Goal: Complete application form

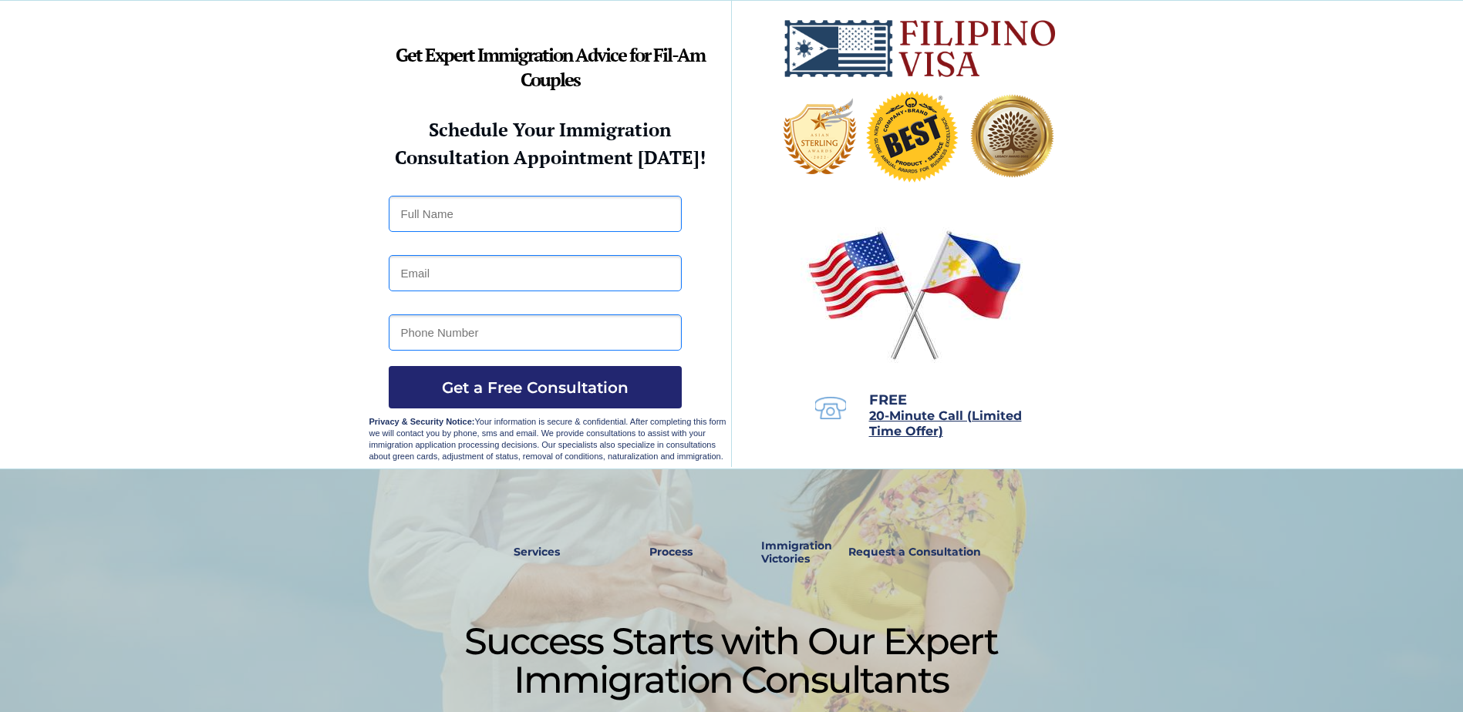
click at [578, 223] on input "text" at bounding box center [535, 214] width 293 height 36
type input "[PERSON_NAME] Espedido"
type input "[PERSON_NAME][EMAIL_ADDRESS][PERSON_NAME][DOMAIN_NAME]"
type input "09171570544"
drag, startPoint x: 576, startPoint y: 276, endPoint x: 204, endPoint y: 276, distance: 371.7
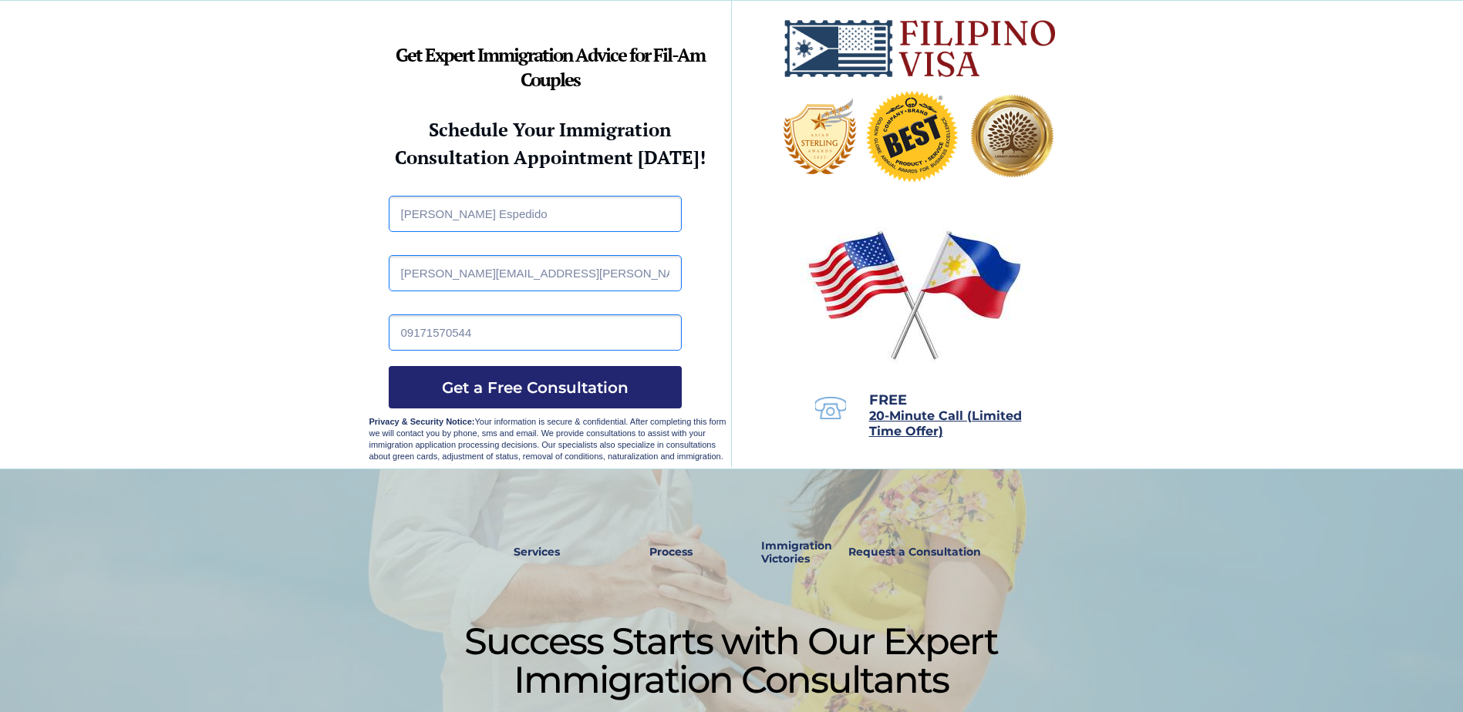
click at [493, 230] on input "[PERSON_NAME] Espedido" at bounding box center [535, 214] width 293 height 36
drag, startPoint x: 490, startPoint y: 213, endPoint x: 450, endPoint y: 215, distance: 39.4
click at [450, 215] on input "[PERSON_NAME] Espedido" at bounding box center [535, 214] width 293 height 36
type input "[PERSON_NAME]"
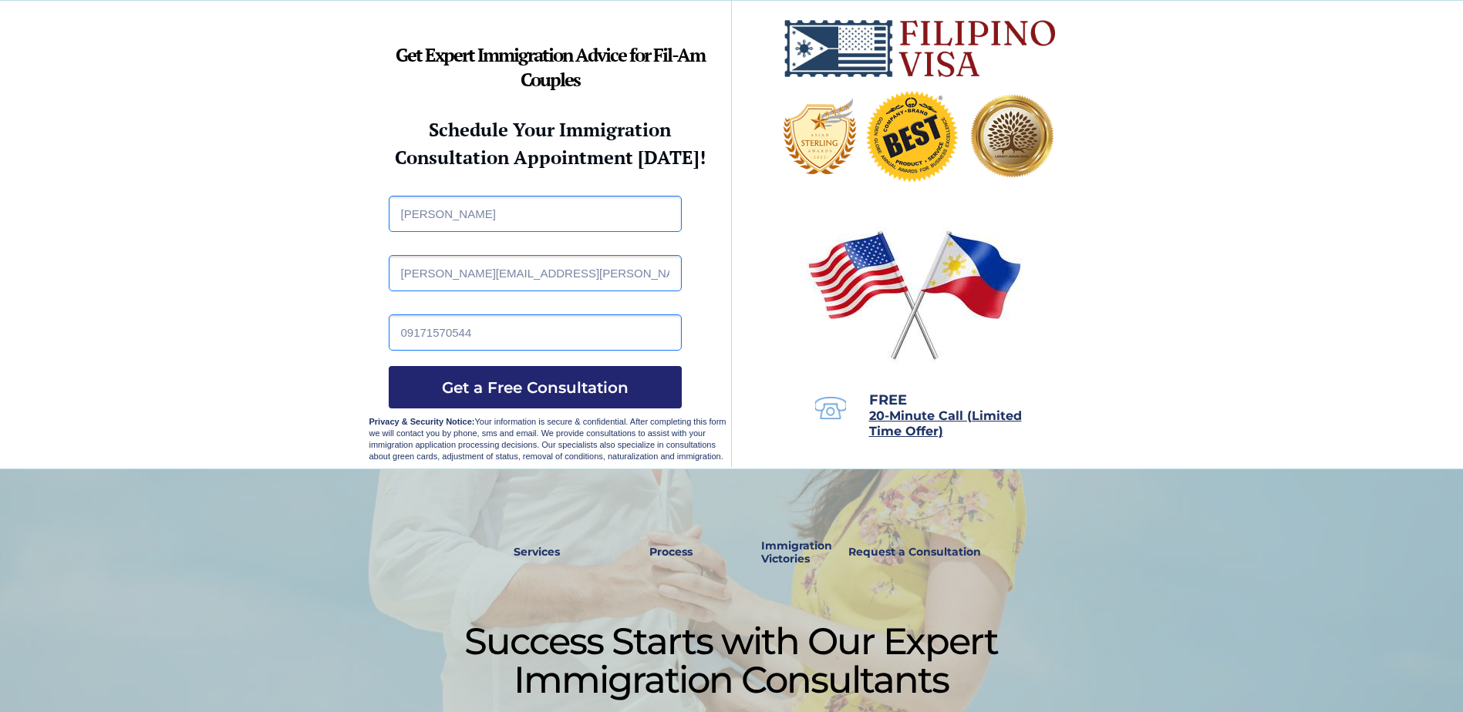
drag, startPoint x: 588, startPoint y: 285, endPoint x: 132, endPoint y: 283, distance: 456.5
type input "[EMAIL_ADDRESS][DOMAIN_NAME]"
click at [468, 391] on span "Get a Free Consultation" at bounding box center [535, 388] width 293 height 19
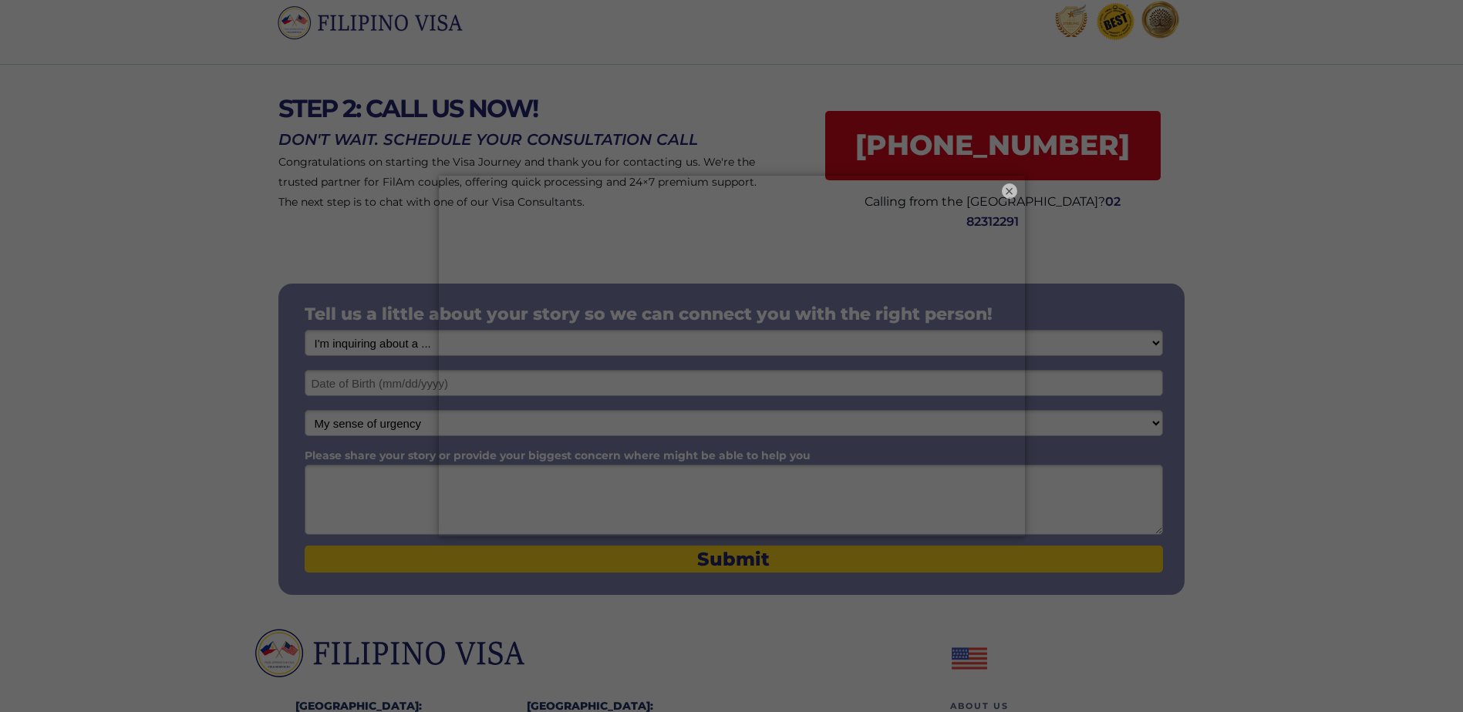
scroll to position [77, 0]
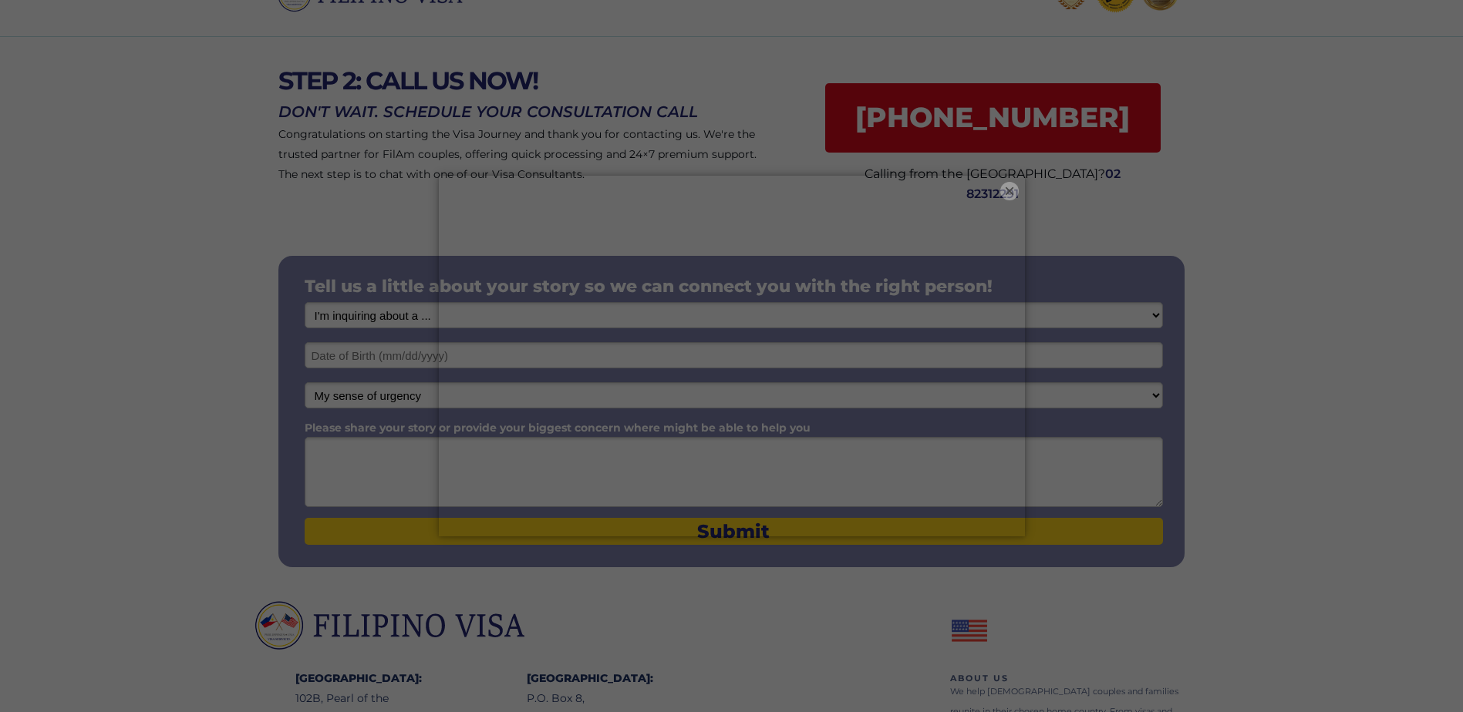
click at [1005, 191] on button "×" at bounding box center [1009, 191] width 19 height 19
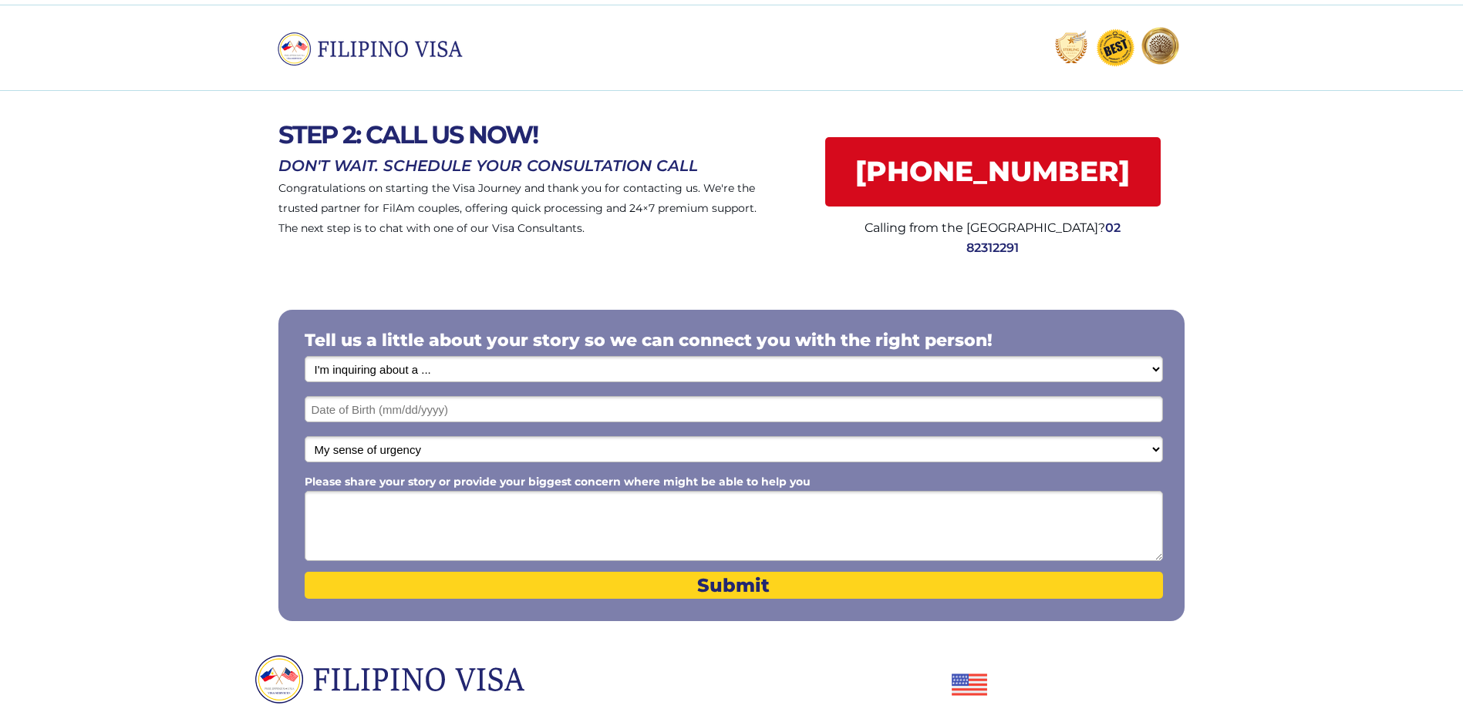
scroll to position [0, 0]
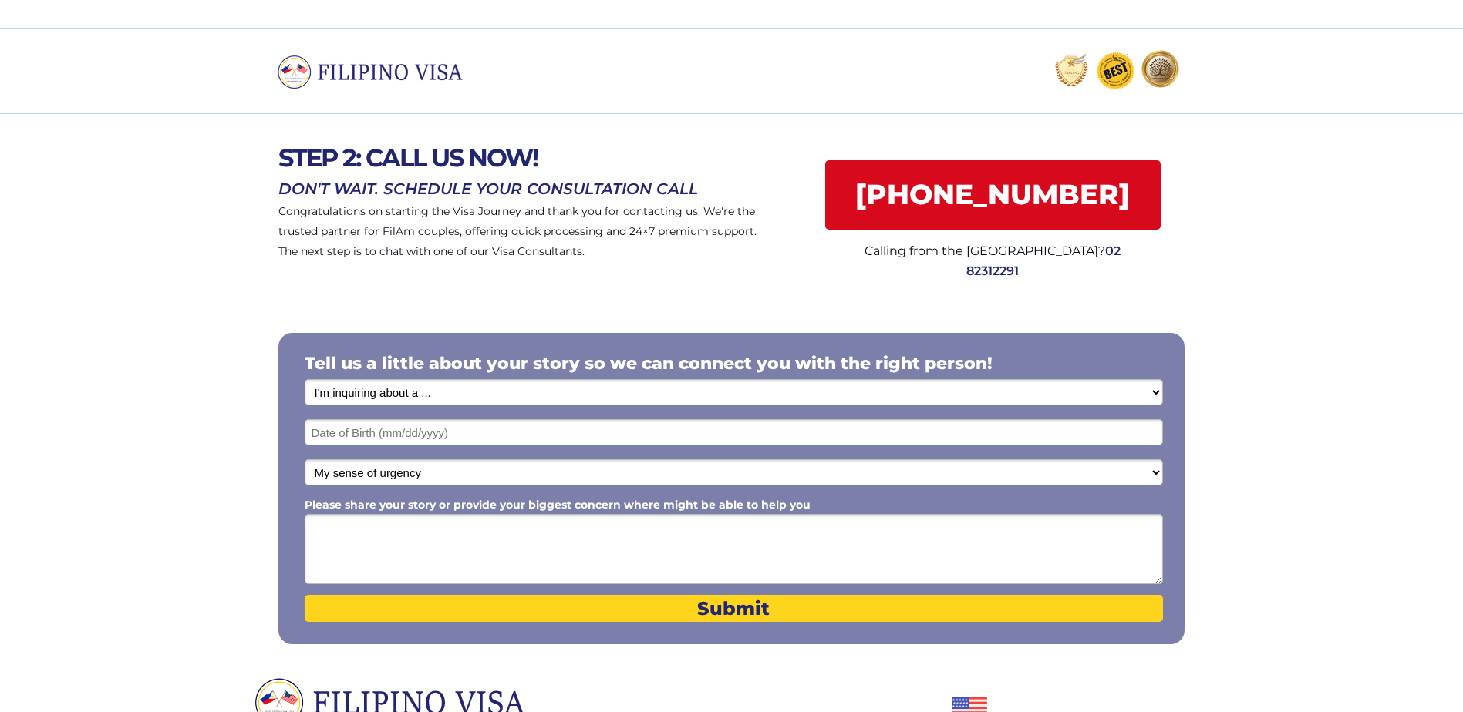
click at [1315, 546] on div at bounding box center [731, 487] width 1463 height 382
